Goal: Browse casually

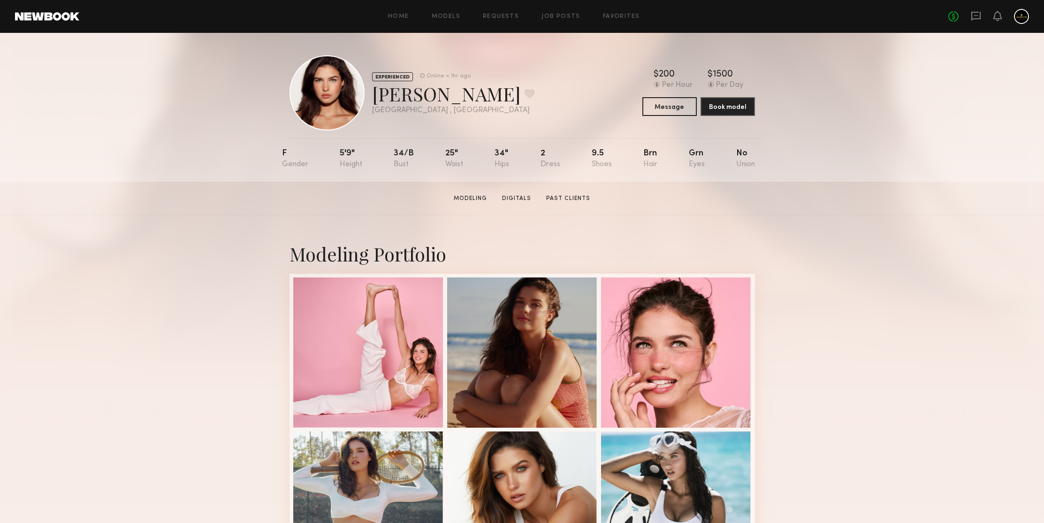
click at [858, 195] on section "[PERSON_NAME] Modeling Digitals Past Clients Message Book Model" at bounding box center [522, 198] width 1044 height 33
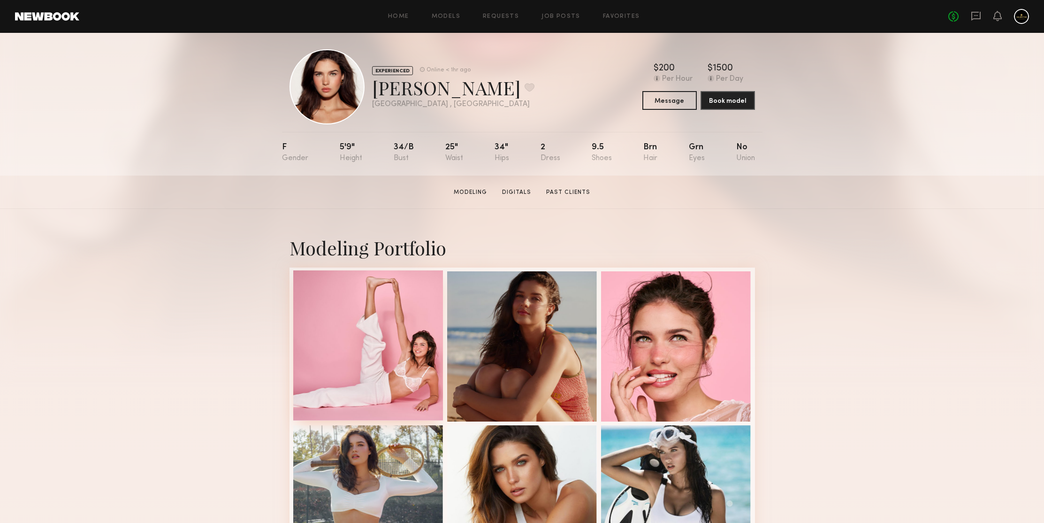
scroll to position [258, 0]
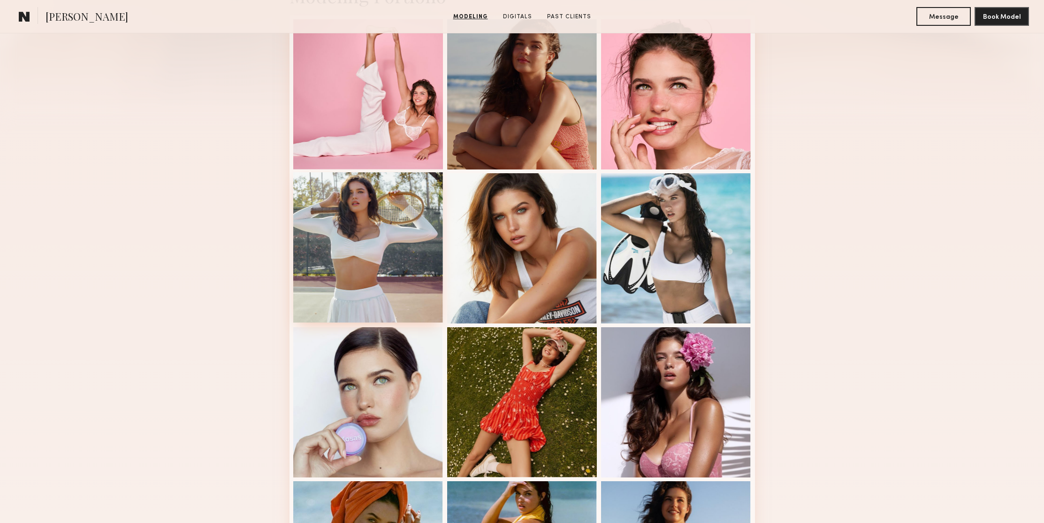
click at [394, 230] on div at bounding box center [368, 247] width 150 height 150
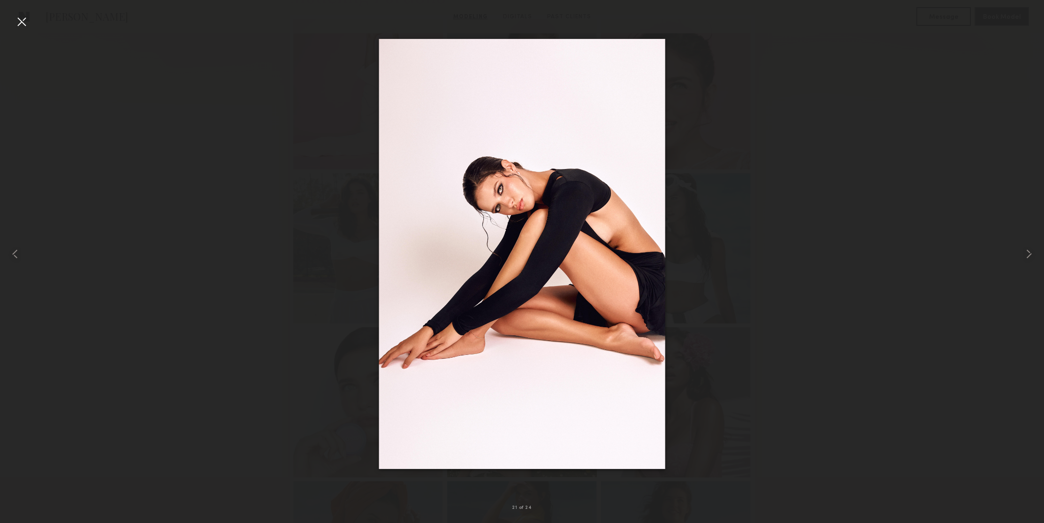
click at [25, 24] on div at bounding box center [21, 21] width 15 height 15
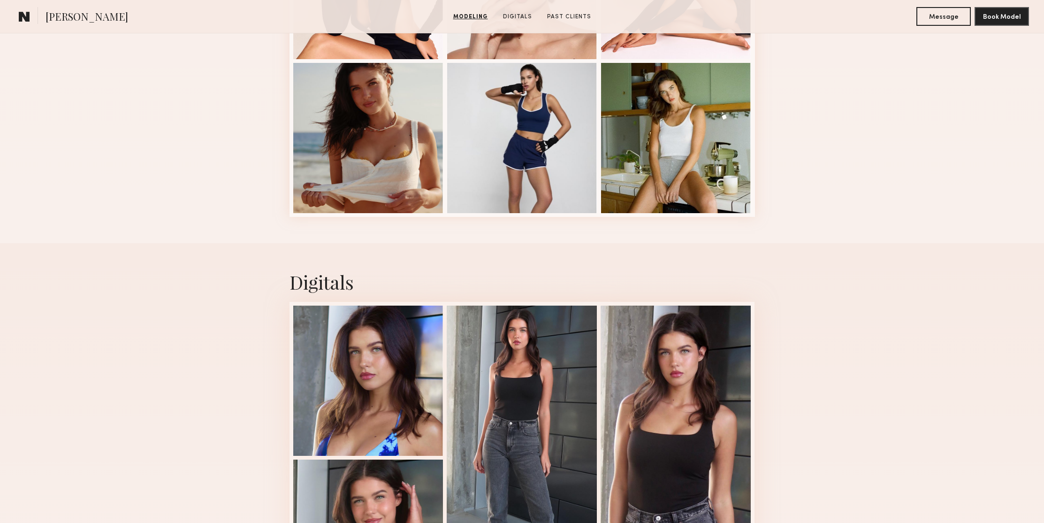
scroll to position [1574, 0]
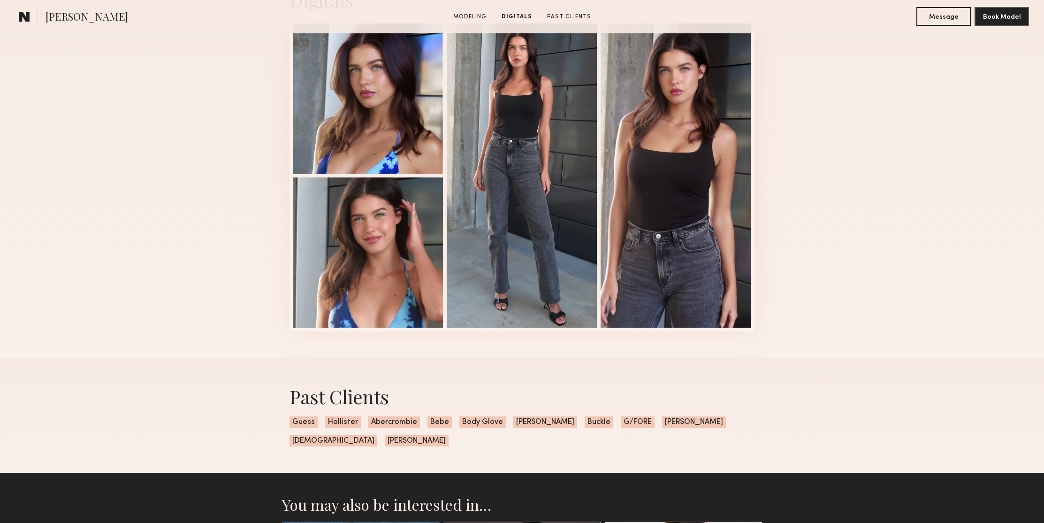
click at [920, 152] on div "Digitals 2 of 4" at bounding box center [522, 159] width 1044 height 397
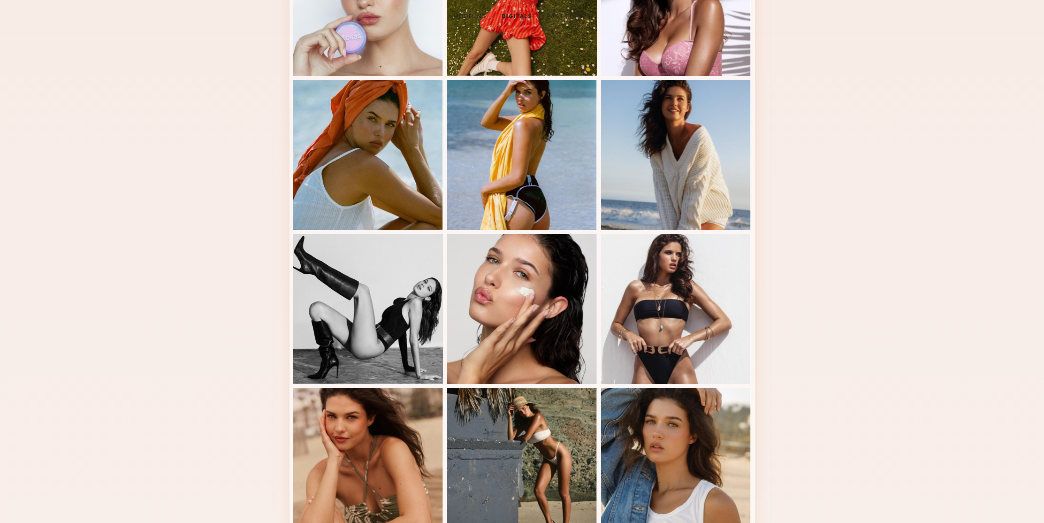
scroll to position [0, 0]
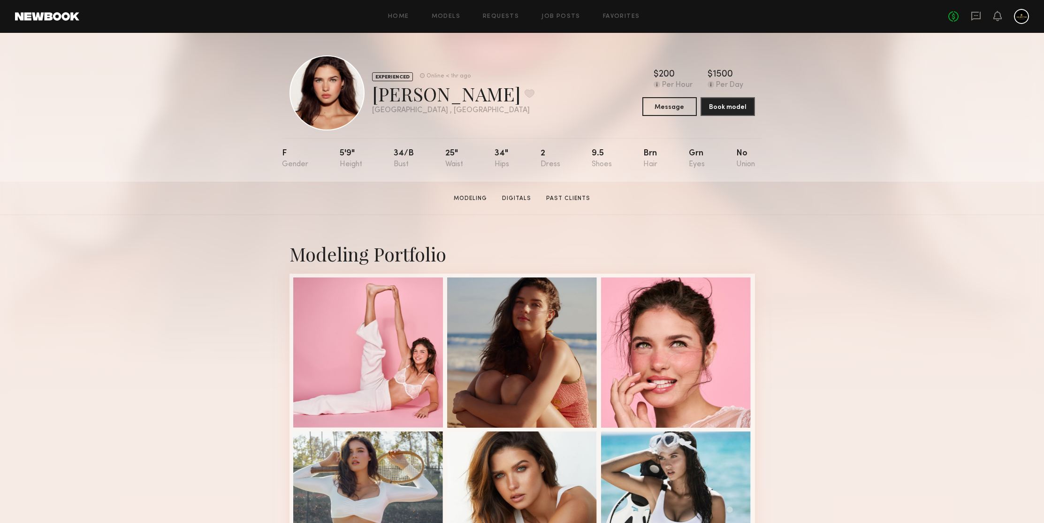
click at [864, 188] on section "[PERSON_NAME] Modeling Digitals Past Clients Message Book Model" at bounding box center [522, 198] width 1044 height 33
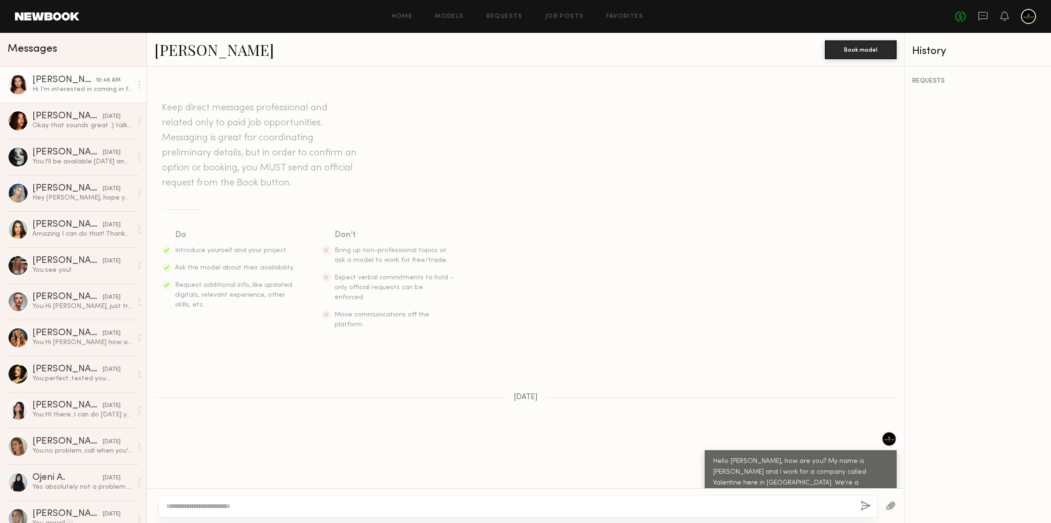
scroll to position [157, 0]
